Goal: Check status: Check status

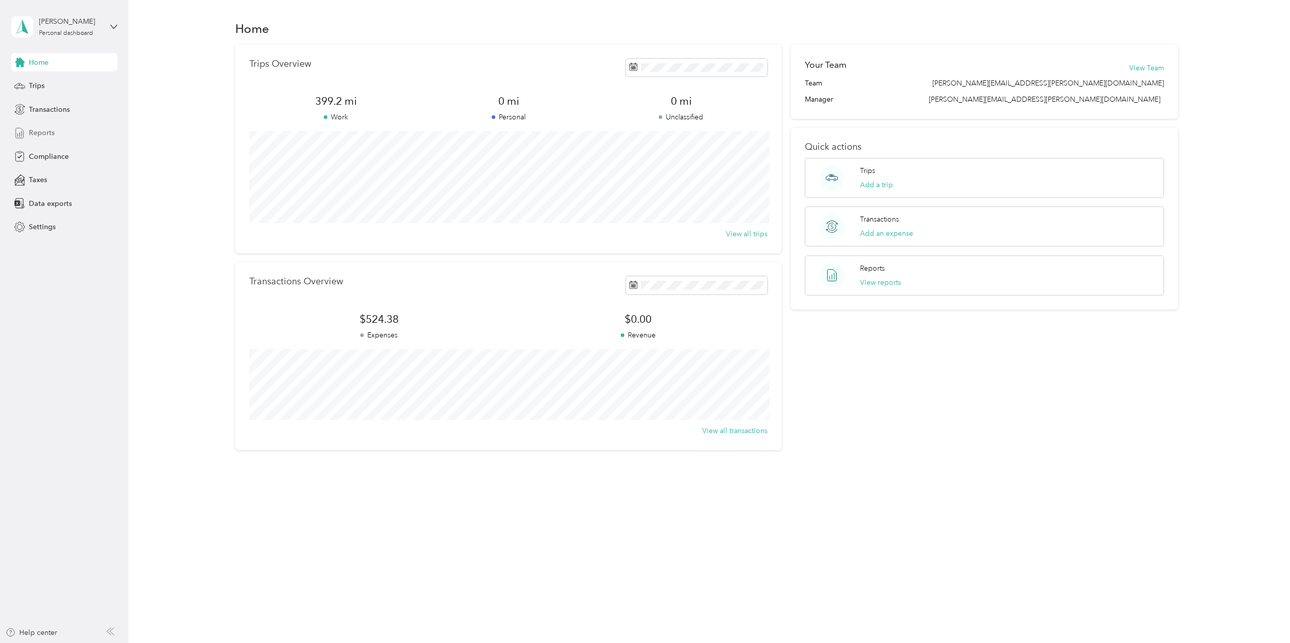
click at [39, 131] on span "Reports" at bounding box center [42, 132] width 26 height 11
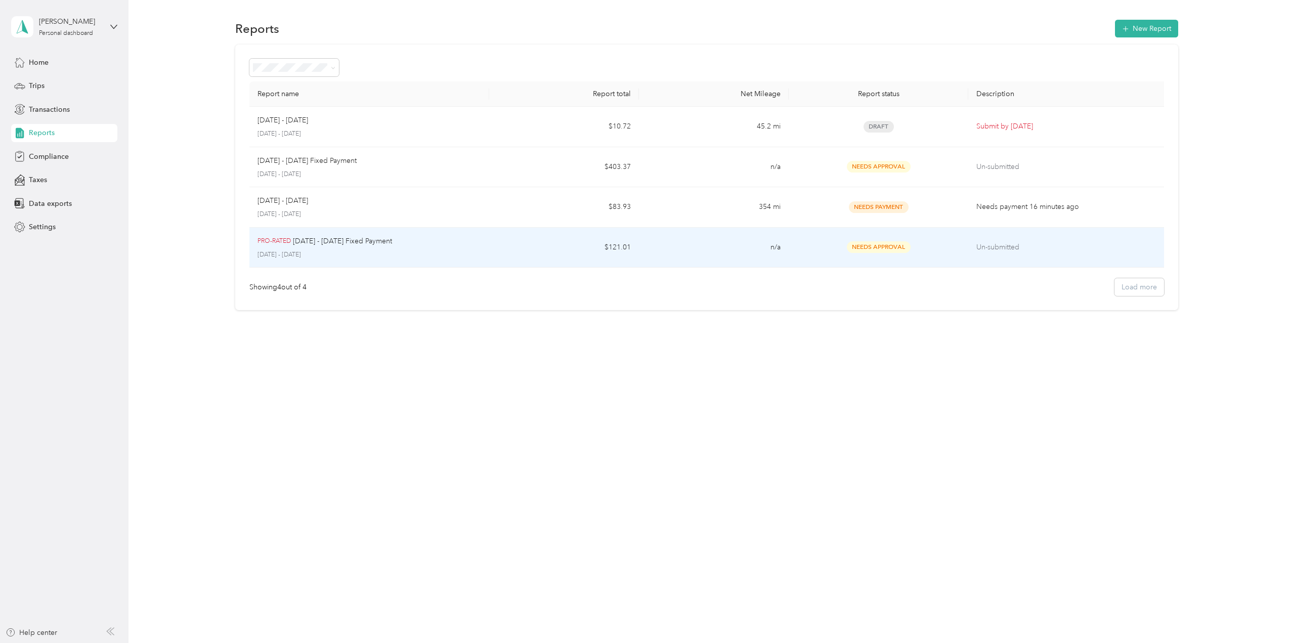
click at [814, 249] on div "Needs Approval" at bounding box center [878, 247] width 163 height 12
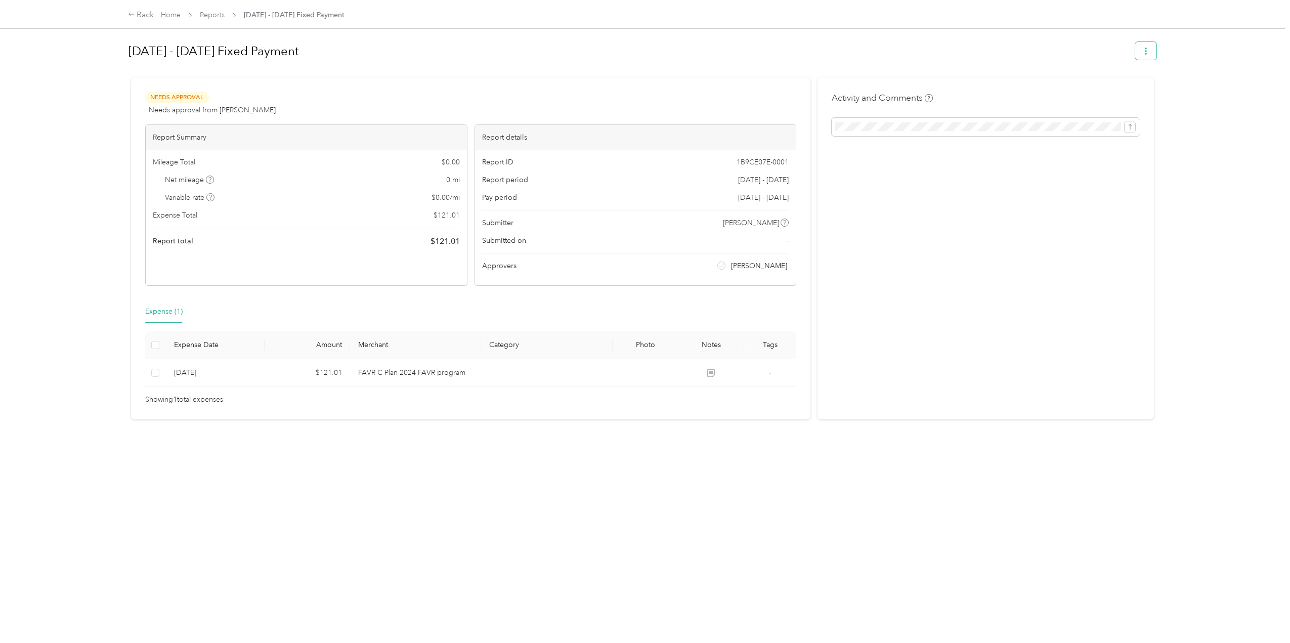
click at [1142, 53] on icon "button" at bounding box center [1145, 51] width 7 height 7
click at [1029, 53] on h1 "[DATE] - [DATE] Fixed Payment" at bounding box center [628, 51] width 1000 height 24
click at [207, 15] on link "Reports" at bounding box center [212, 15] width 25 height 9
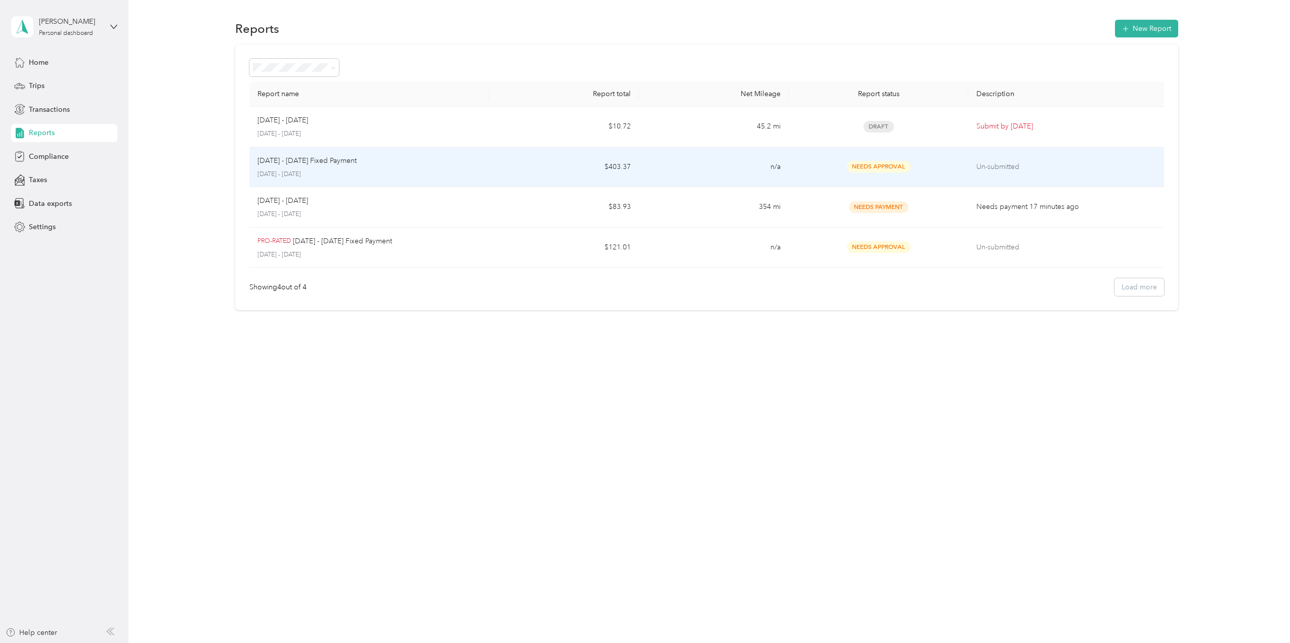
click at [372, 167] on div "[DATE] - [DATE] Fixed Payment [DATE] - [DATE]" at bounding box center [369, 167] width 224 height 24
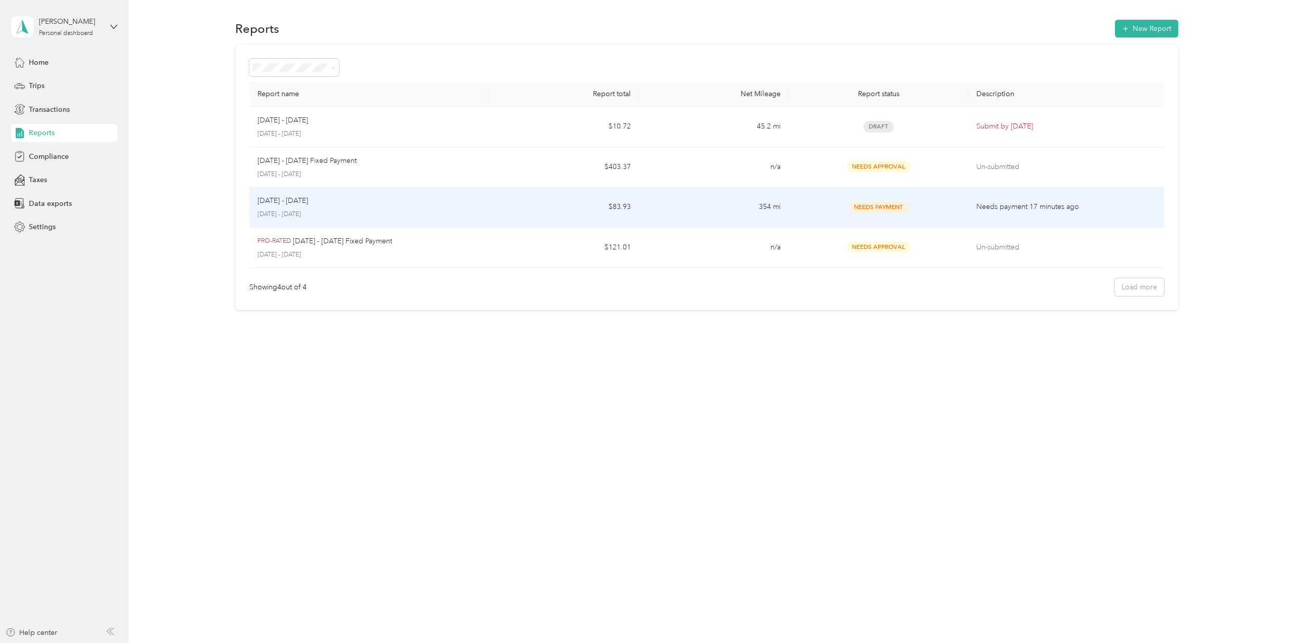
click at [927, 200] on td "Needs Payment" at bounding box center [878, 207] width 180 height 40
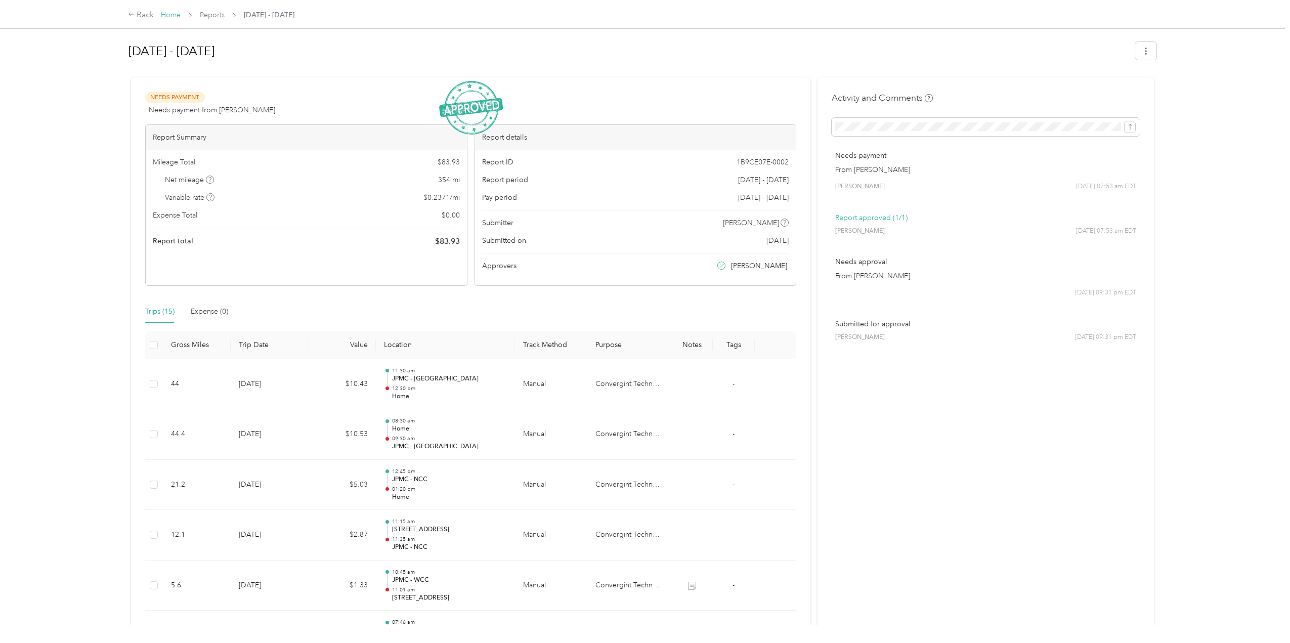
click at [171, 14] on link "Home" at bounding box center [171, 15] width 20 height 9
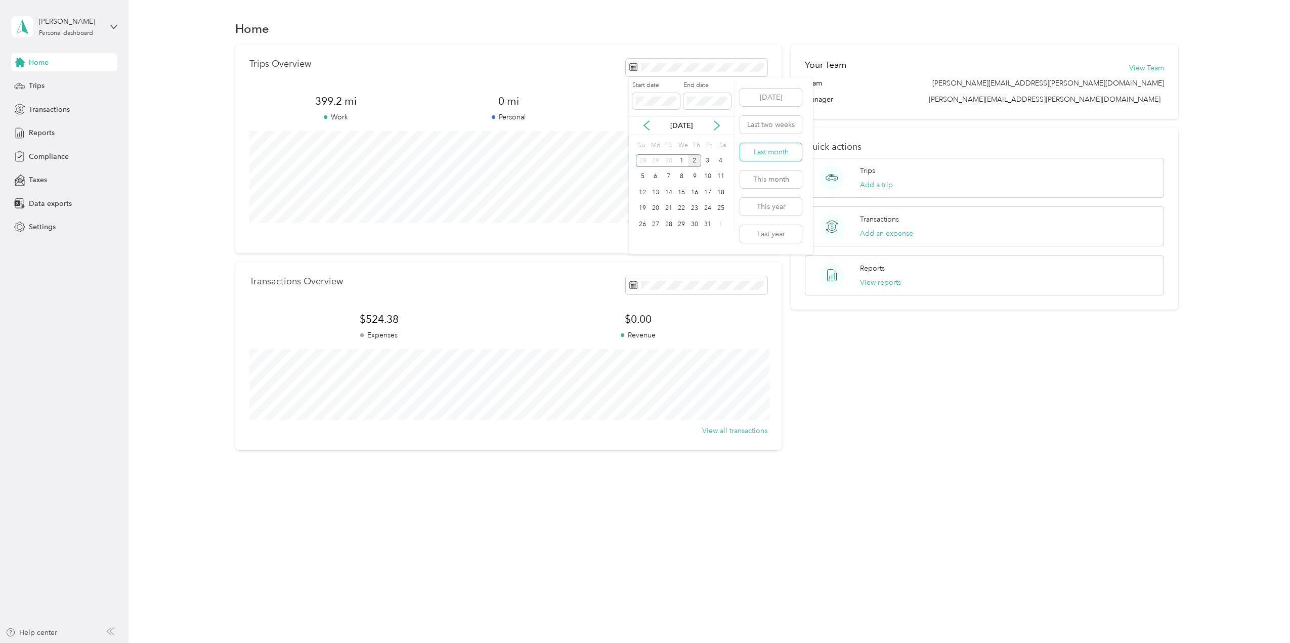
click at [765, 148] on button "Last month" at bounding box center [771, 152] width 62 height 18
click at [757, 58] on div "Trips Overview 354 mi Work 0 mi Personal 0 mi Unclassified View all trips" at bounding box center [508, 149] width 546 height 209
click at [758, 62] on span at bounding box center [697, 68] width 142 height 18
click at [762, 179] on button "This month" at bounding box center [771, 179] width 62 height 18
click at [762, 208] on button "This year" at bounding box center [771, 207] width 62 height 18
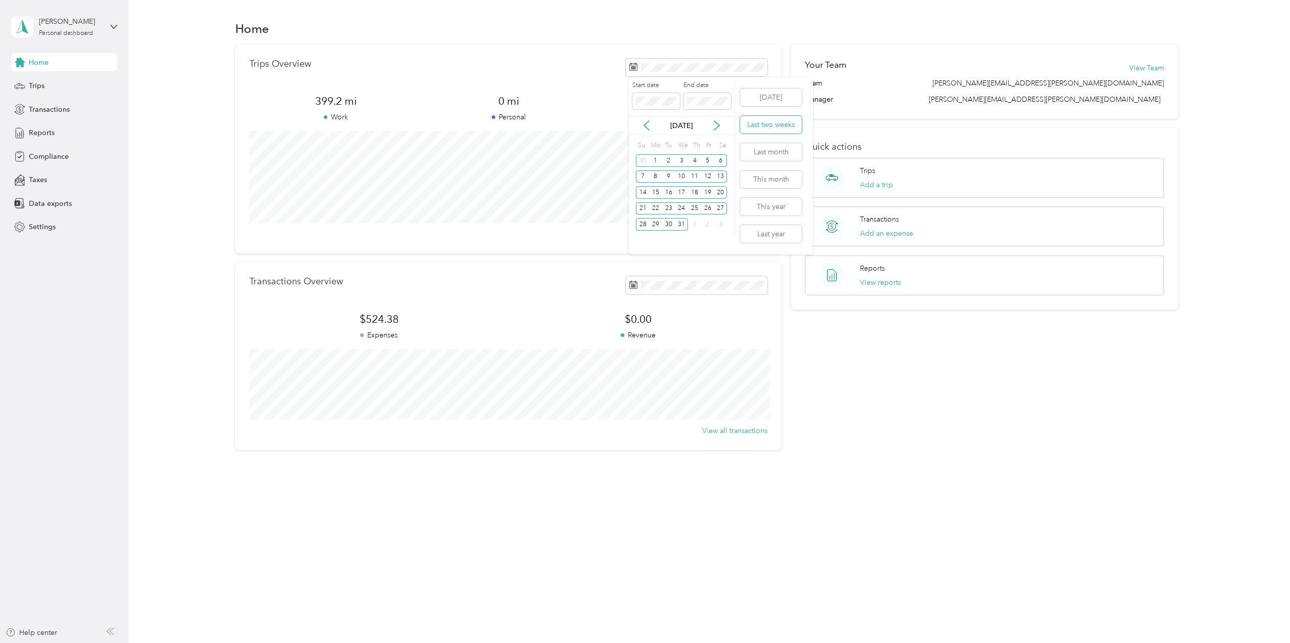
click at [761, 125] on button "Last two weeks" at bounding box center [771, 125] width 62 height 18
click at [646, 124] on icon at bounding box center [646, 125] width 5 height 9
click at [38, 132] on span "Reports" at bounding box center [42, 132] width 26 height 11
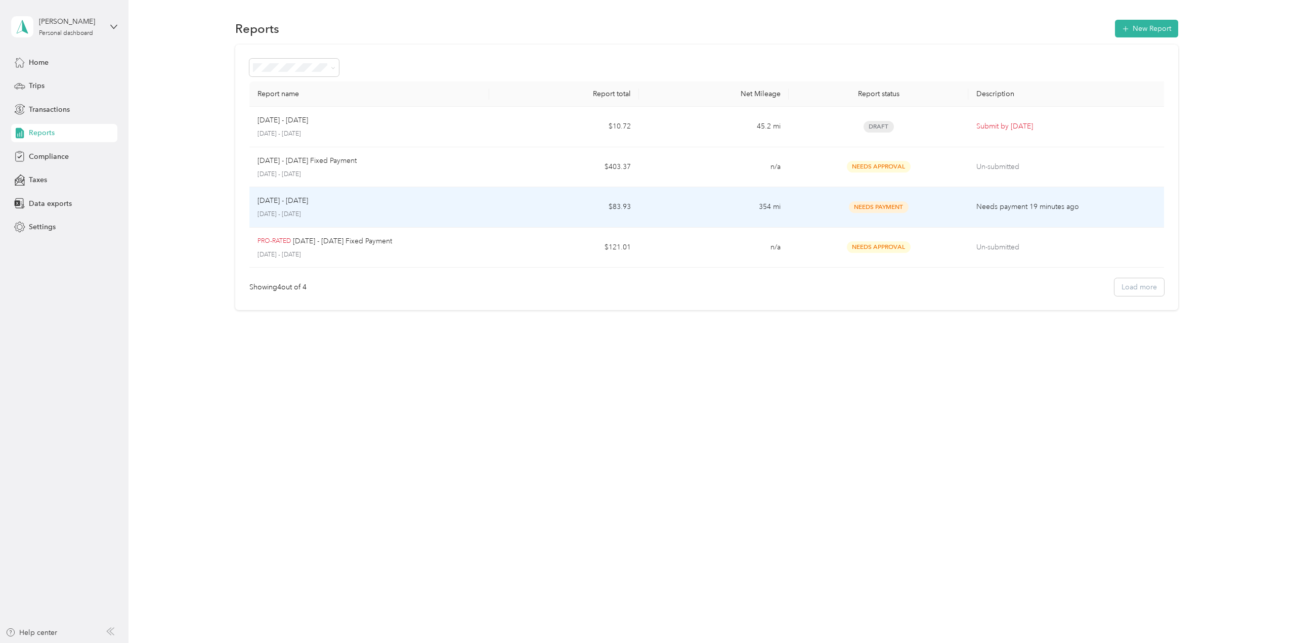
click at [309, 210] on p "[DATE] - [DATE]" at bounding box center [369, 214] width 224 height 9
